Goal: Task Accomplishment & Management: Use online tool/utility

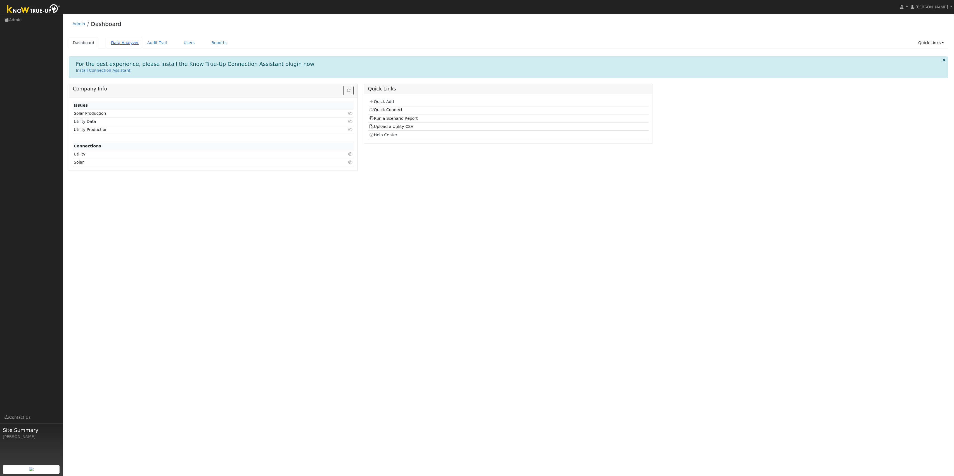
click at [118, 45] on link "Data Analyzer" at bounding box center [125, 43] width 36 height 10
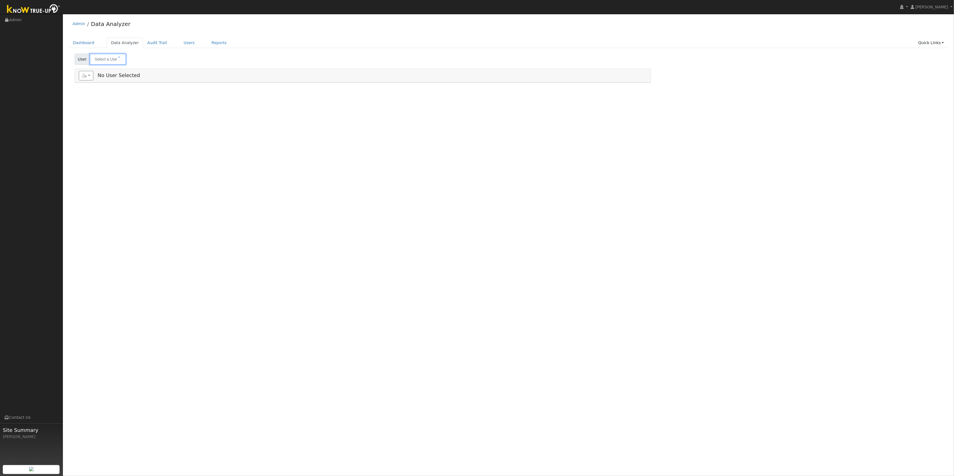
type input "[PERSON_NAME]"
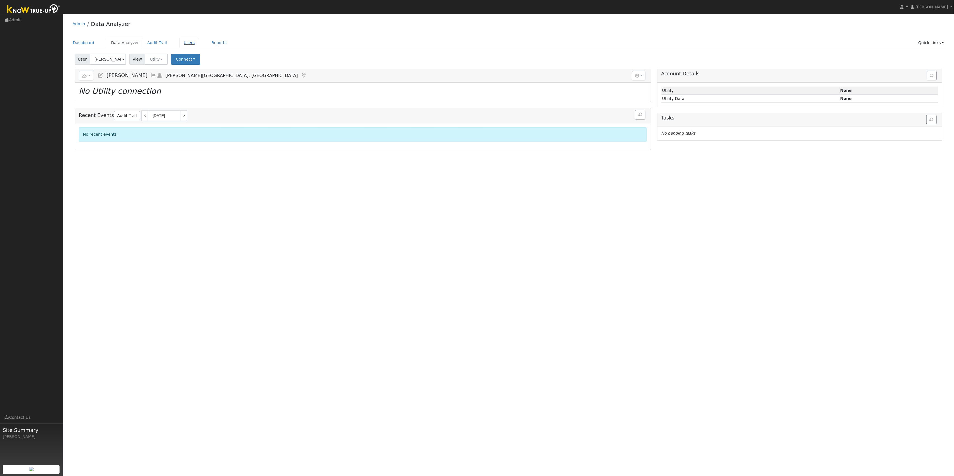
click at [180, 43] on link "Users" at bounding box center [189, 43] width 20 height 10
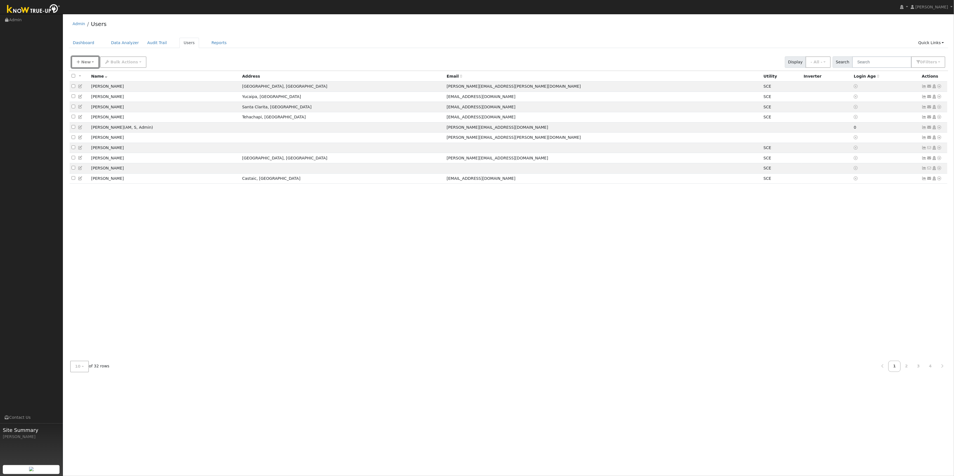
click at [83, 57] on button "New" at bounding box center [86, 61] width 28 height 11
click at [87, 73] on link "Add User" at bounding box center [95, 74] width 46 height 8
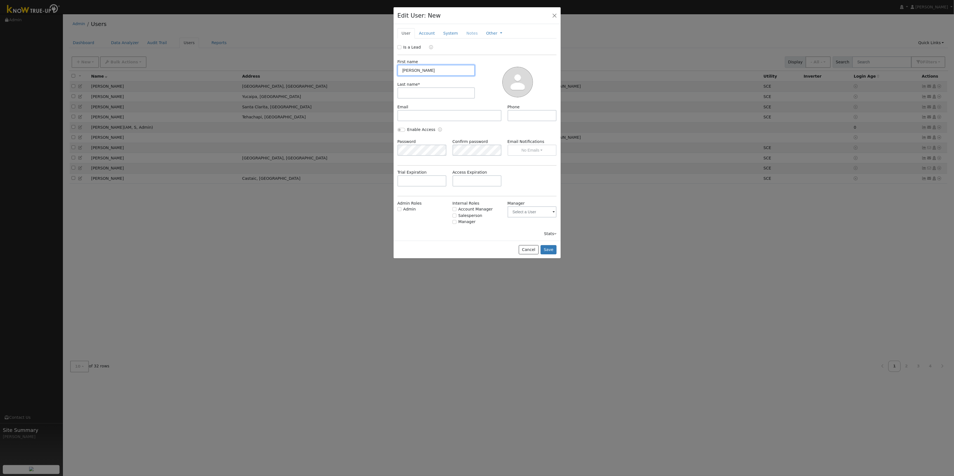
type input "[PERSON_NAME]"
click at [420, 118] on input "text" at bounding box center [449, 115] width 104 height 11
paste input "[EMAIL_ADDRESS][DOMAIN_NAME]"
type input "[EMAIL_ADDRESS][DOMAIN_NAME]"
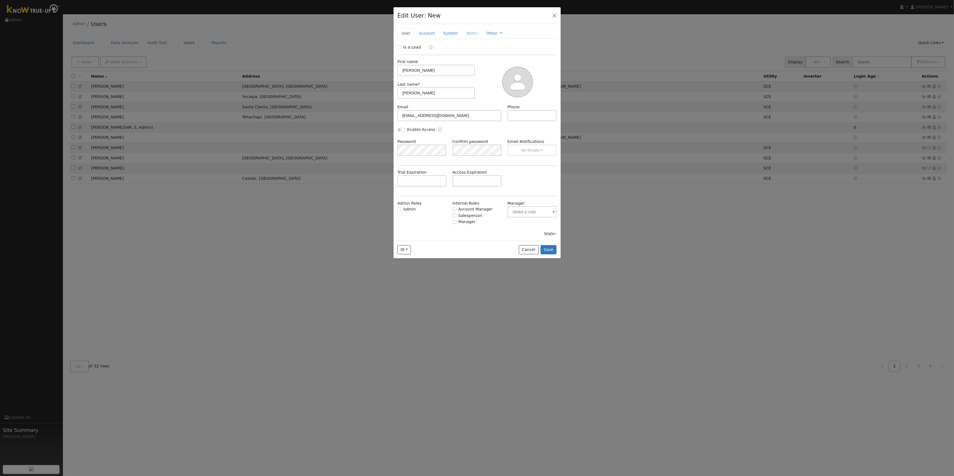
click at [525, 133] on div "Enable Access" at bounding box center [476, 133] width 165 height 12
click at [551, 249] on button "Save" at bounding box center [548, 249] width 16 height 9
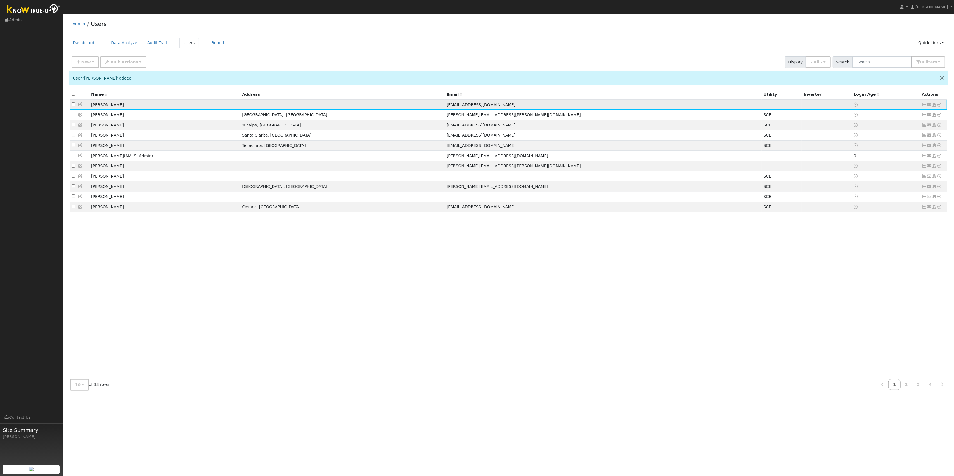
click at [939, 105] on icon at bounding box center [938, 105] width 5 height 4
click at [890, 131] on link "Import From CSV" at bounding box center [879, 135] width 41 height 8
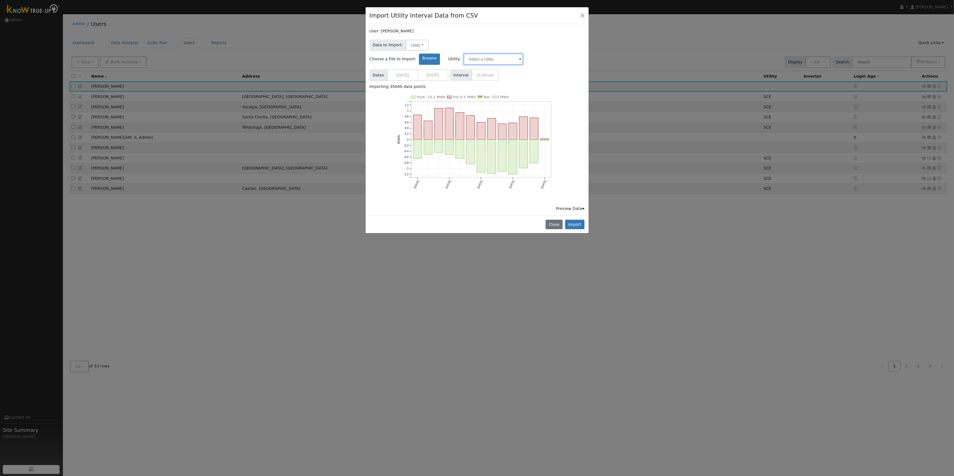
click at [523, 54] on input "text" at bounding box center [492, 59] width 59 height 11
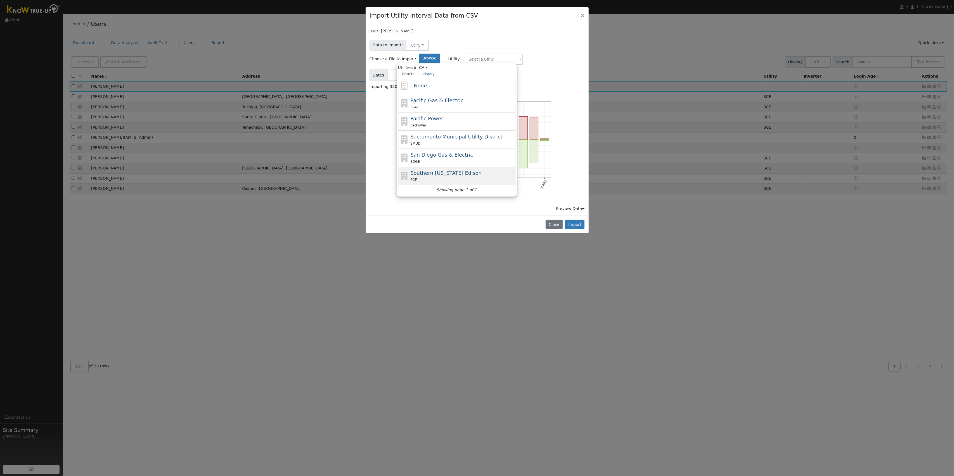
click at [514, 169] on div "Southern [US_STATE] Edison SCE" at bounding box center [462, 175] width 104 height 13
type input "Southern [US_STATE] Edison"
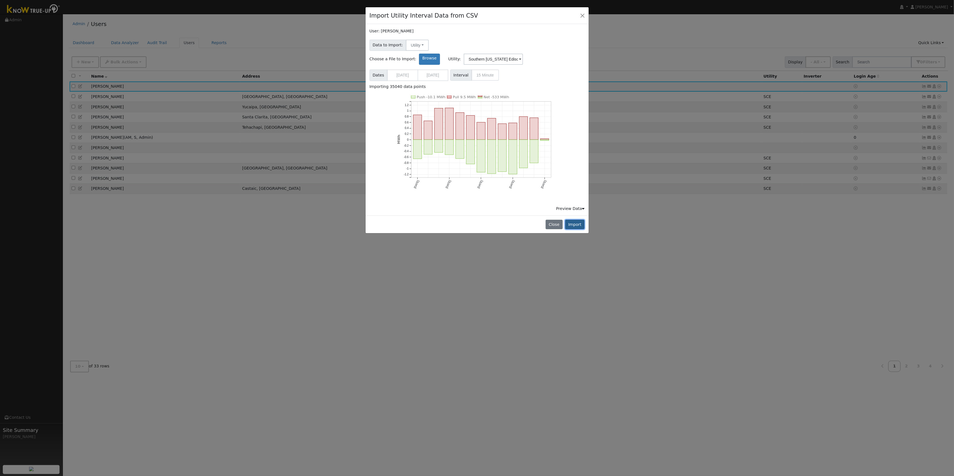
click at [572, 220] on button "Import" at bounding box center [575, 224] width 20 height 9
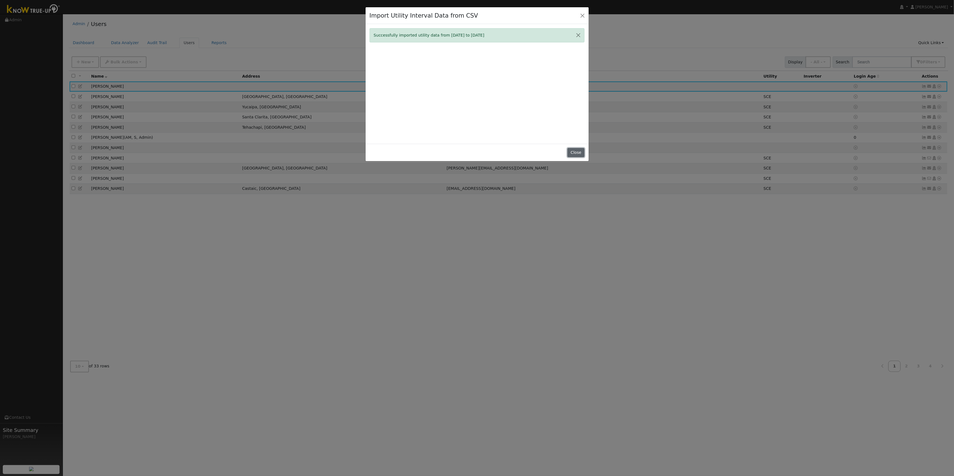
click at [574, 154] on button "Close" at bounding box center [575, 152] width 17 height 9
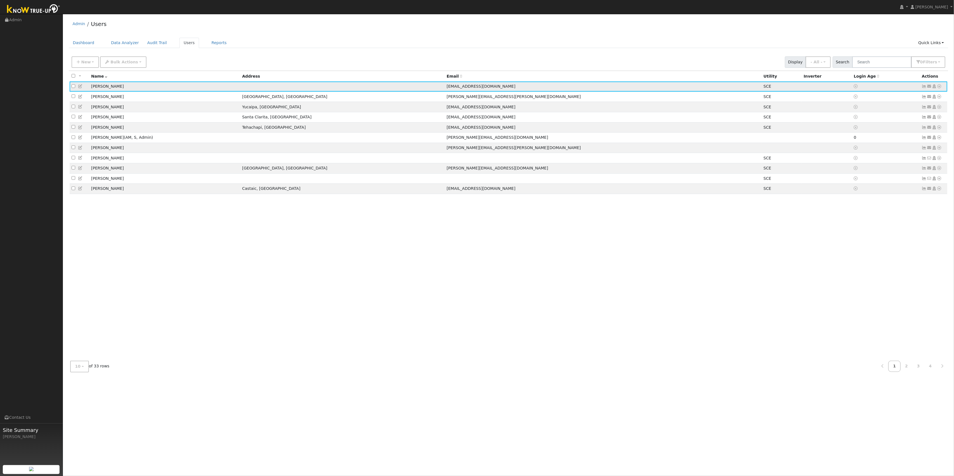
click at [939, 88] on icon at bounding box center [938, 86] width 5 height 4
click at [878, 108] on link "Scenario" at bounding box center [880, 109] width 42 height 8
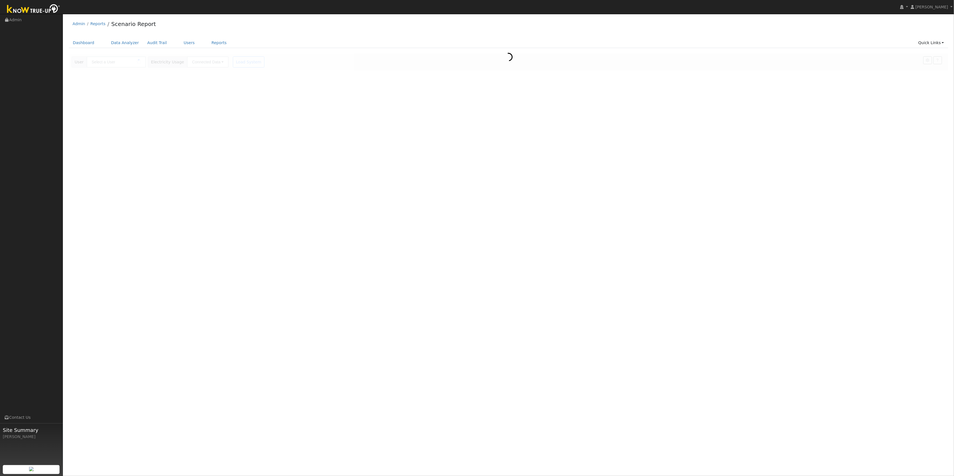
type input "Scott Cory"
type input "Southern California Edison"
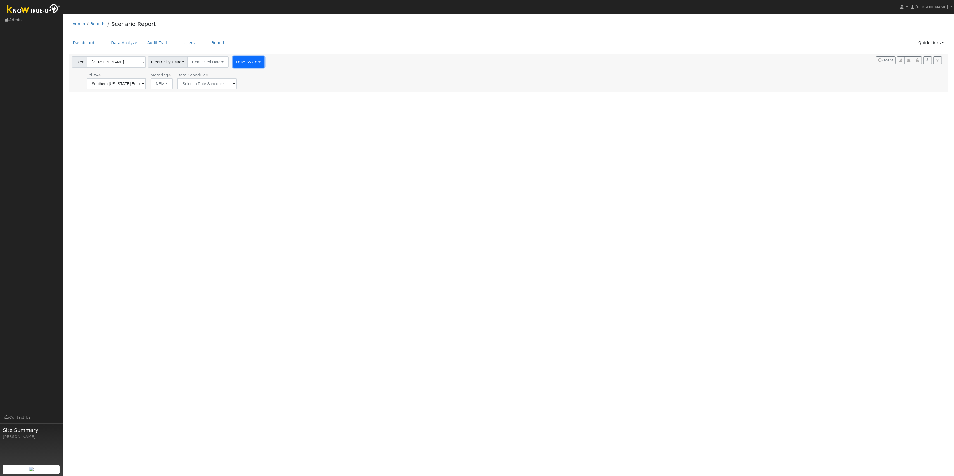
click at [244, 64] on button "Load System" at bounding box center [249, 61] width 32 height 11
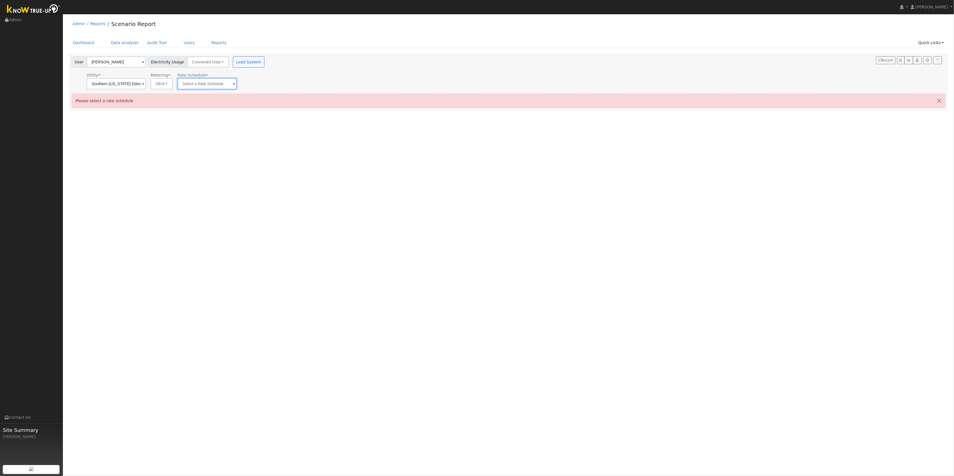
click at [220, 84] on input "text" at bounding box center [206, 83] width 59 height 11
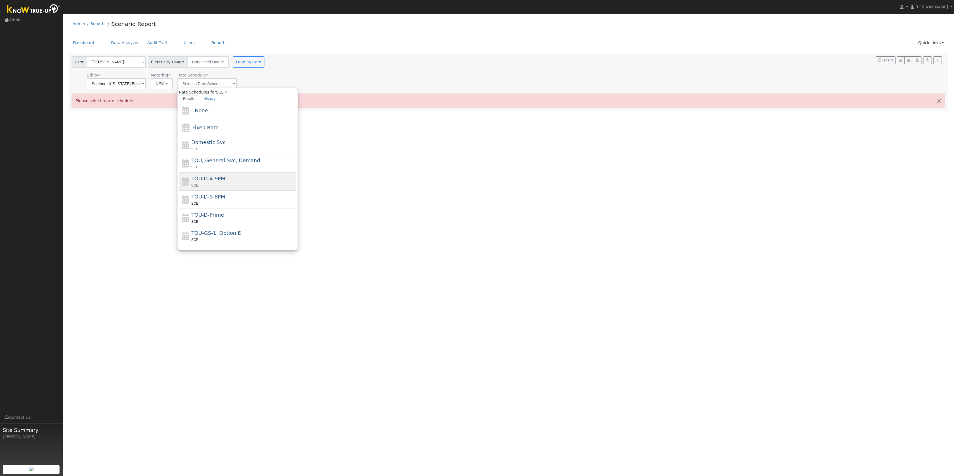
click at [235, 188] on div "SCE" at bounding box center [243, 185] width 104 height 6
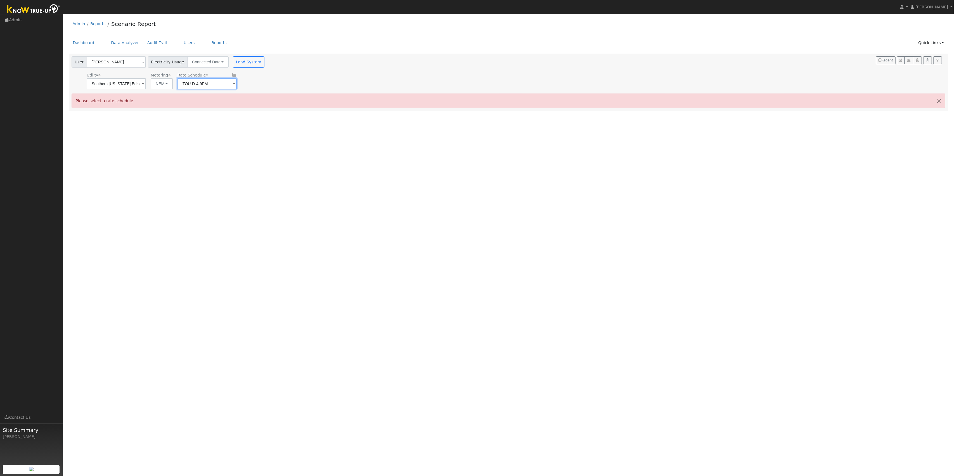
click at [220, 84] on input "TOU-D-4-9PM" at bounding box center [206, 83] width 59 height 11
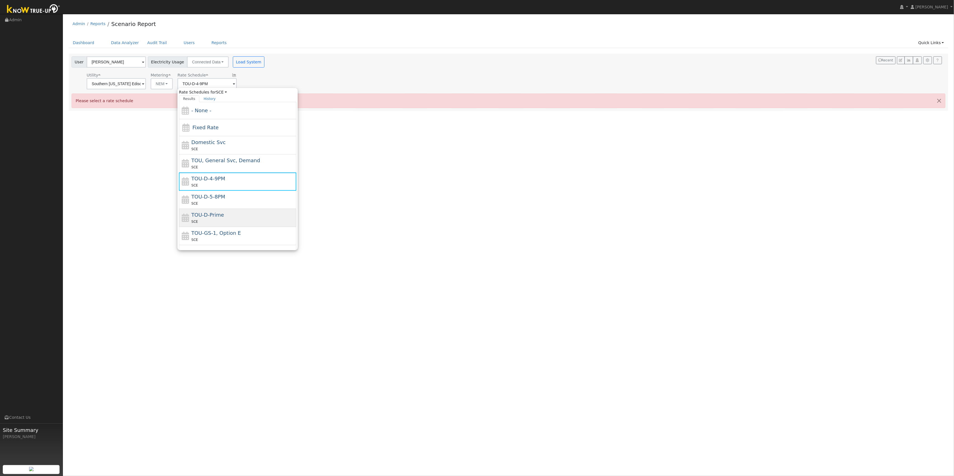
click at [247, 218] on div "TOU-D-Prime SCE" at bounding box center [243, 217] width 104 height 13
type input "TOU-D-Prime"
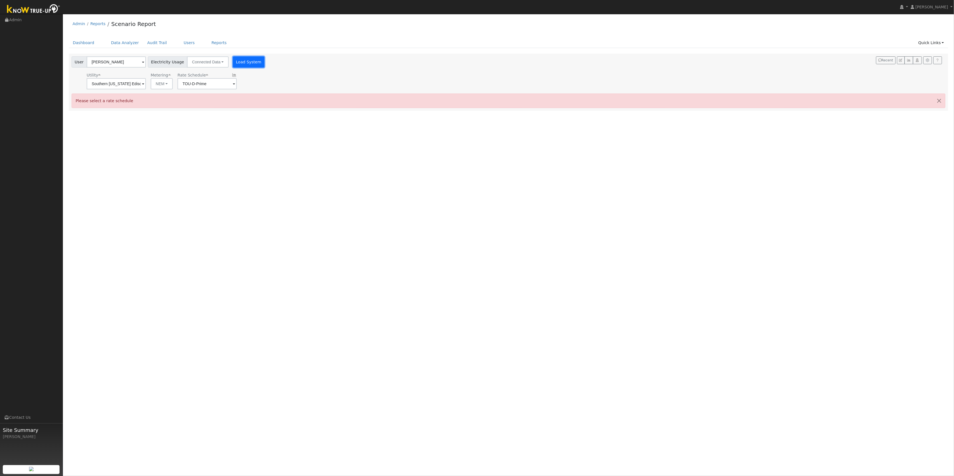
click at [245, 63] on button "Load System" at bounding box center [249, 61] width 32 height 11
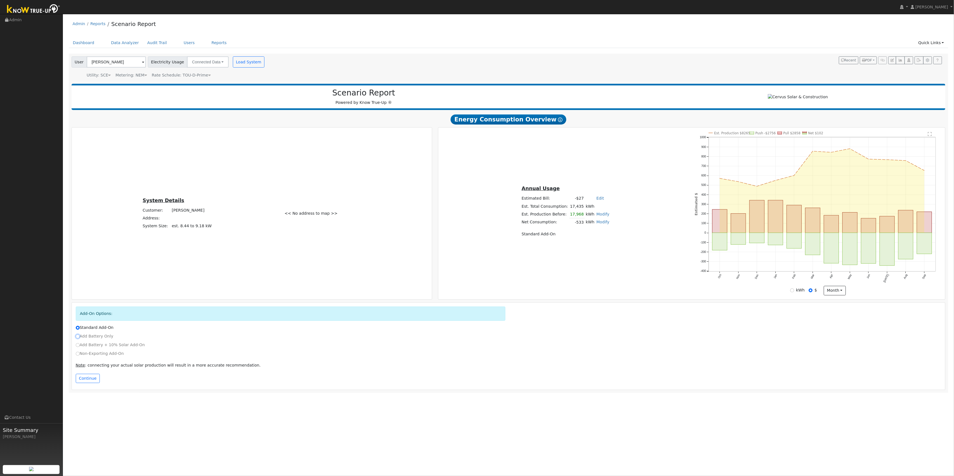
click at [77, 339] on input "Add Battery Only" at bounding box center [78, 337] width 4 height 4
radio input "true"
radio input "false"
click at [92, 384] on button "Continue" at bounding box center [88, 378] width 24 height 9
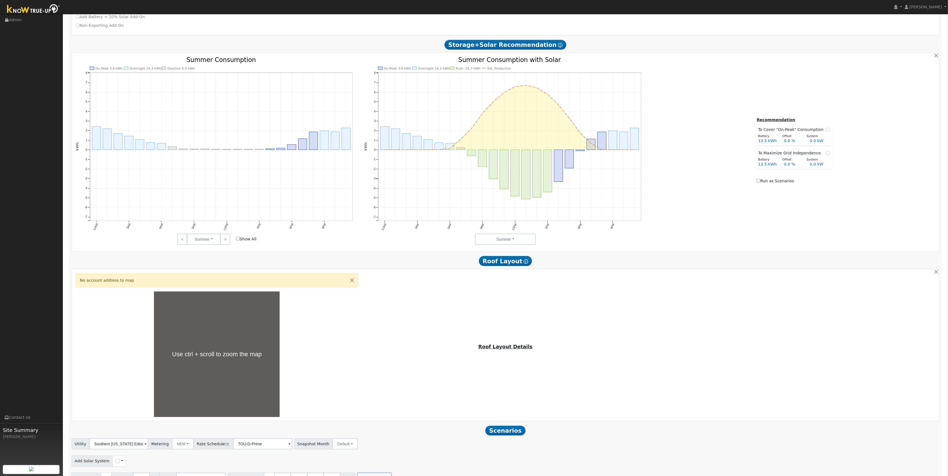
scroll to position [346, 0]
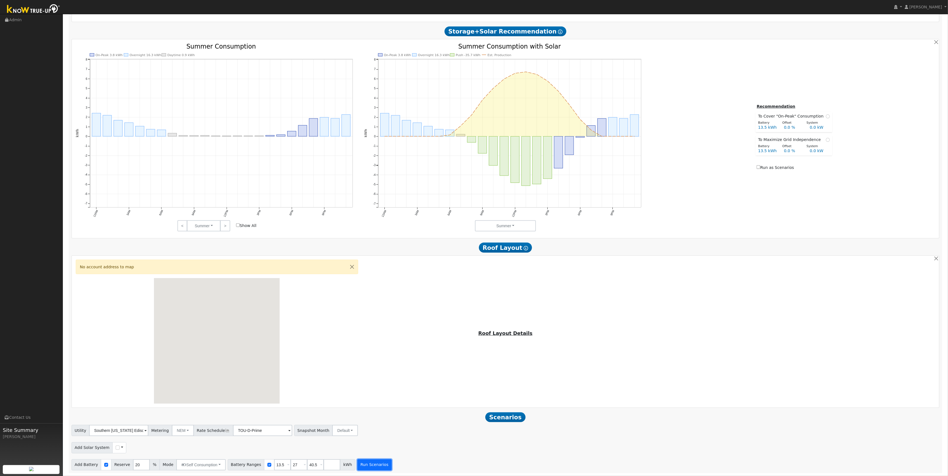
click at [360, 462] on button "Run Scenarios" at bounding box center [374, 465] width 34 height 11
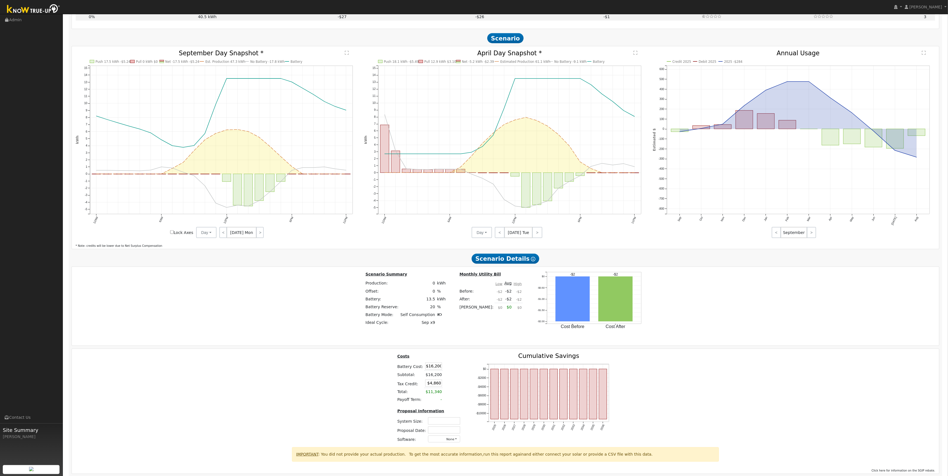
scroll to position [861, 0]
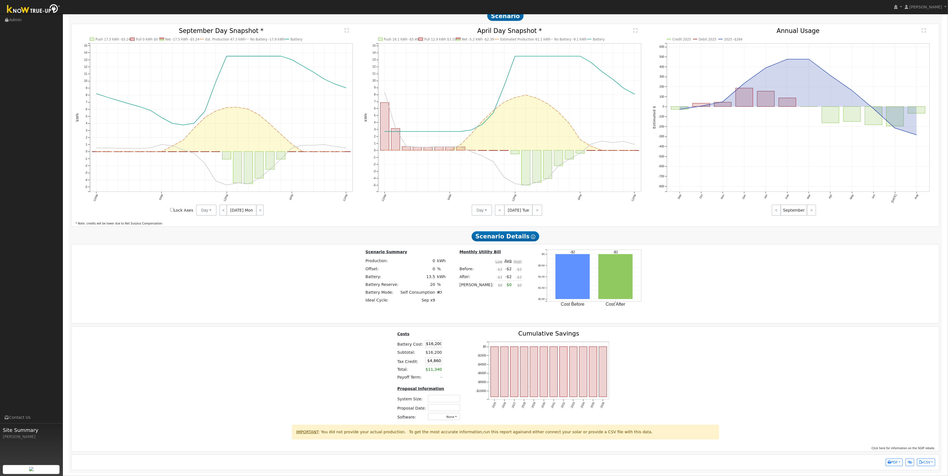
click at [919, 447] on span "Click here for information on the SGIP rebate." at bounding box center [904, 448] width 64 height 3
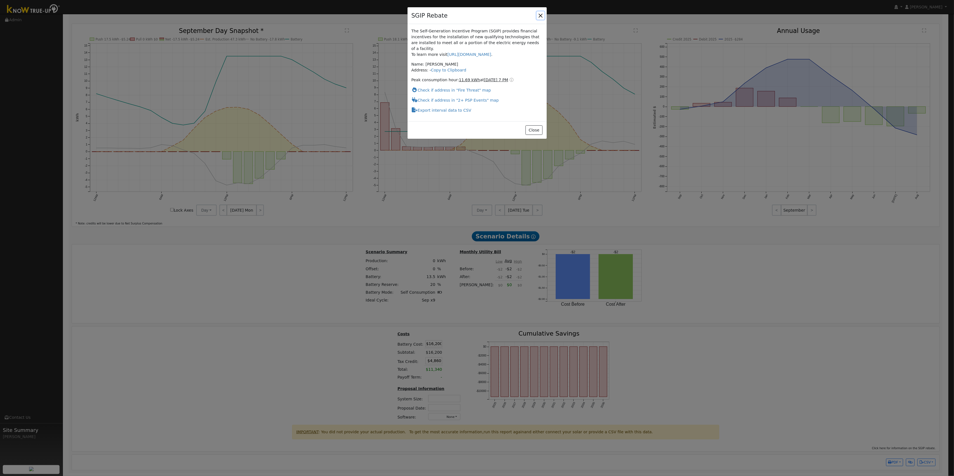
click at [540, 14] on button "button" at bounding box center [540, 15] width 8 height 8
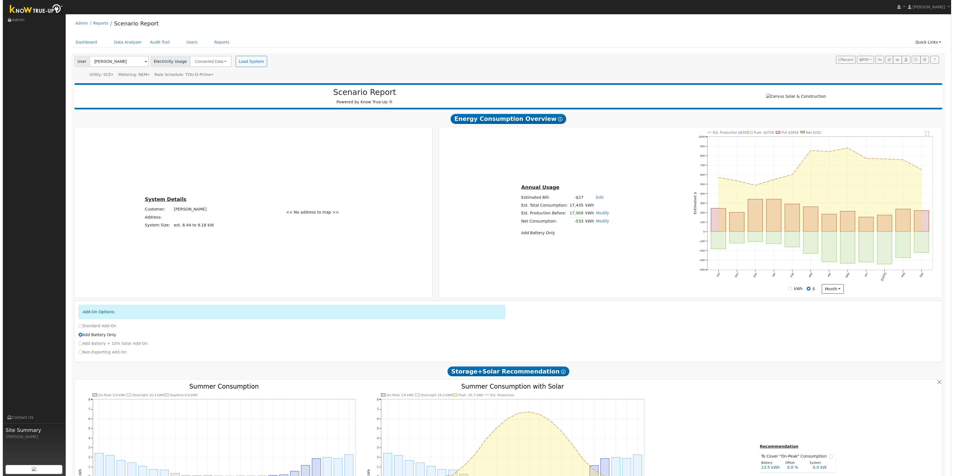
scroll to position [0, 0]
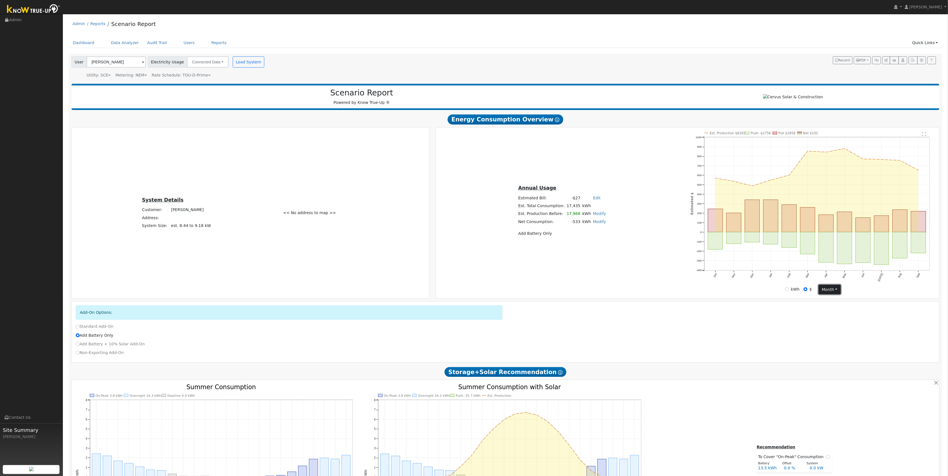
click at [835, 292] on button "month" at bounding box center [830, 289] width 22 height 9
click at [838, 302] on link "Day" at bounding box center [838, 301] width 39 height 8
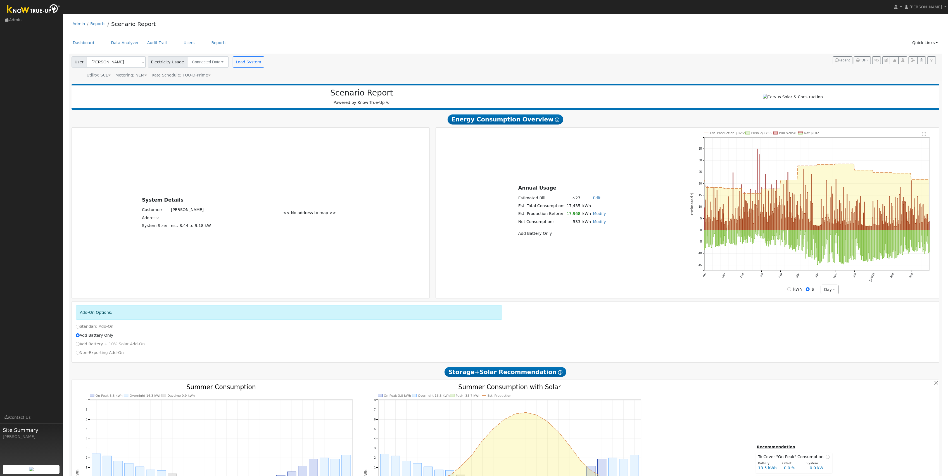
click at [927, 134] on icon "Est. Production $8265 Push -$2756 Pull $2858 Net $102 Oct Nov Dec Jan Feb Mar A…" at bounding box center [812, 211] width 245 height 159
click at [925, 135] on text "" at bounding box center [924, 134] width 4 height 4
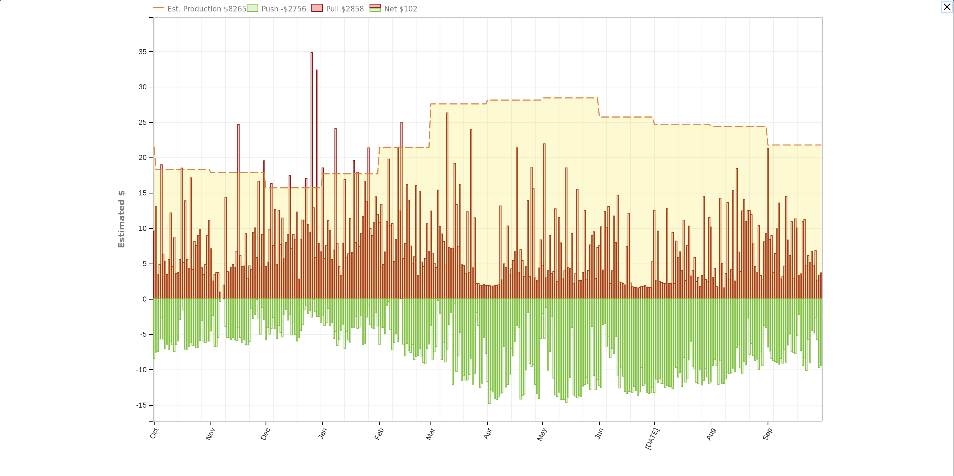
click at [942, 8] on button "button" at bounding box center [947, 7] width 11 height 11
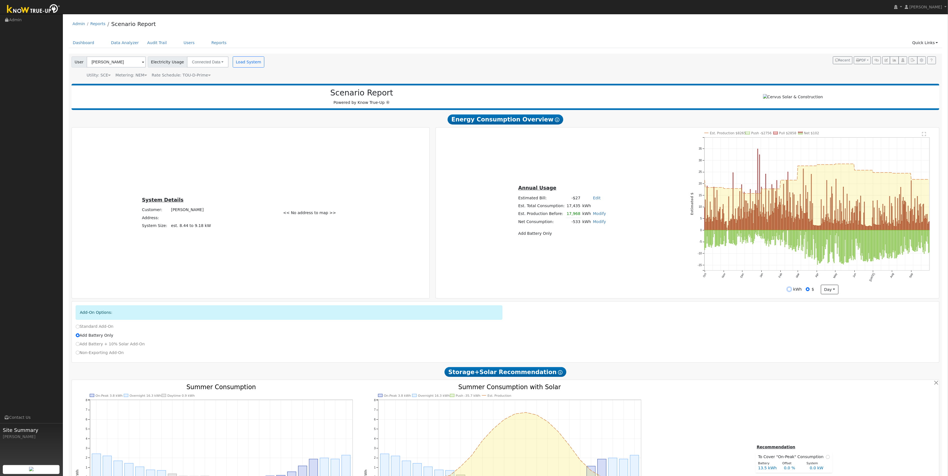
click at [791, 291] on input "kWh" at bounding box center [789, 289] width 4 height 4
radio input "true"
radio input "false"
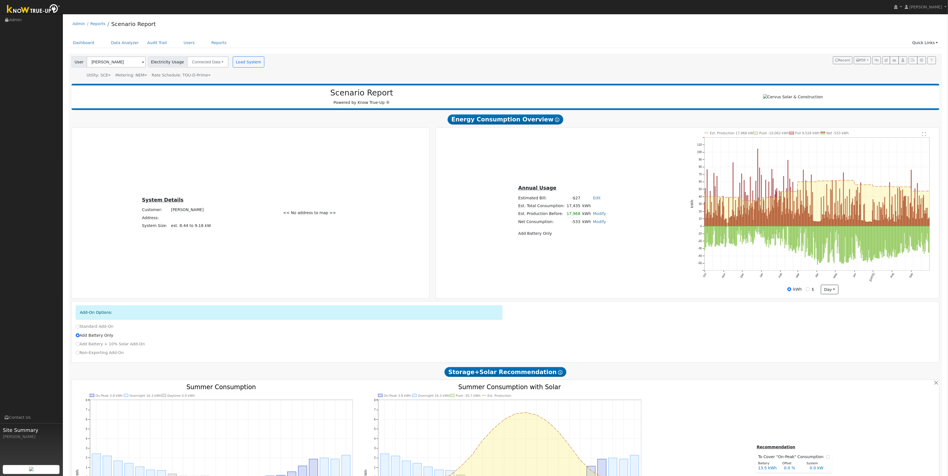
click at [924, 136] on text "" at bounding box center [924, 134] width 4 height 4
